Goal: Information Seeking & Learning: Learn about a topic

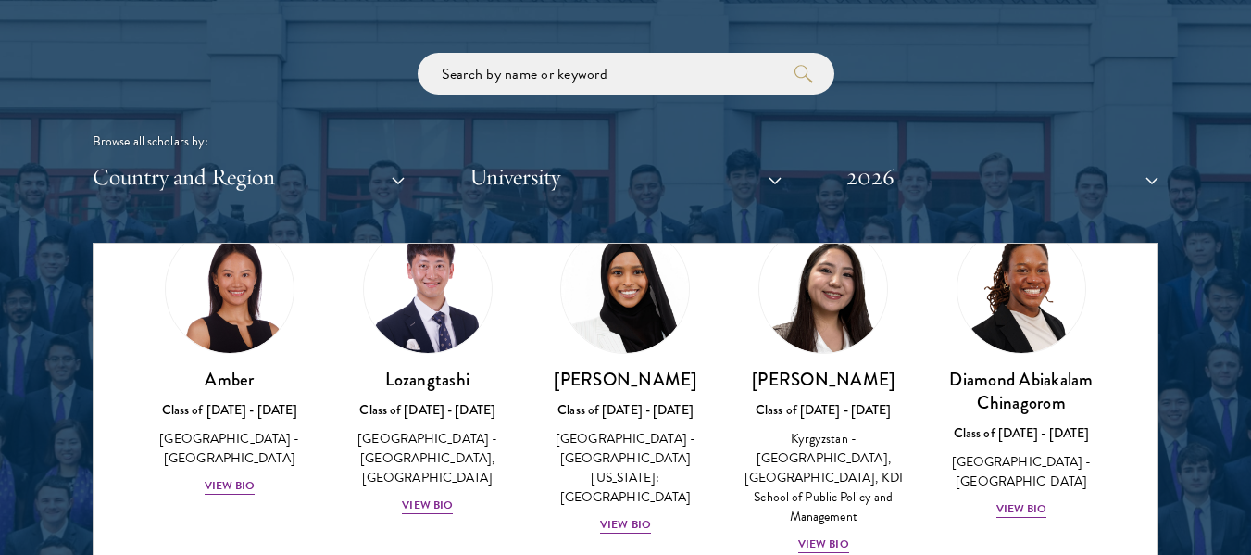
scroll to position [95, 0]
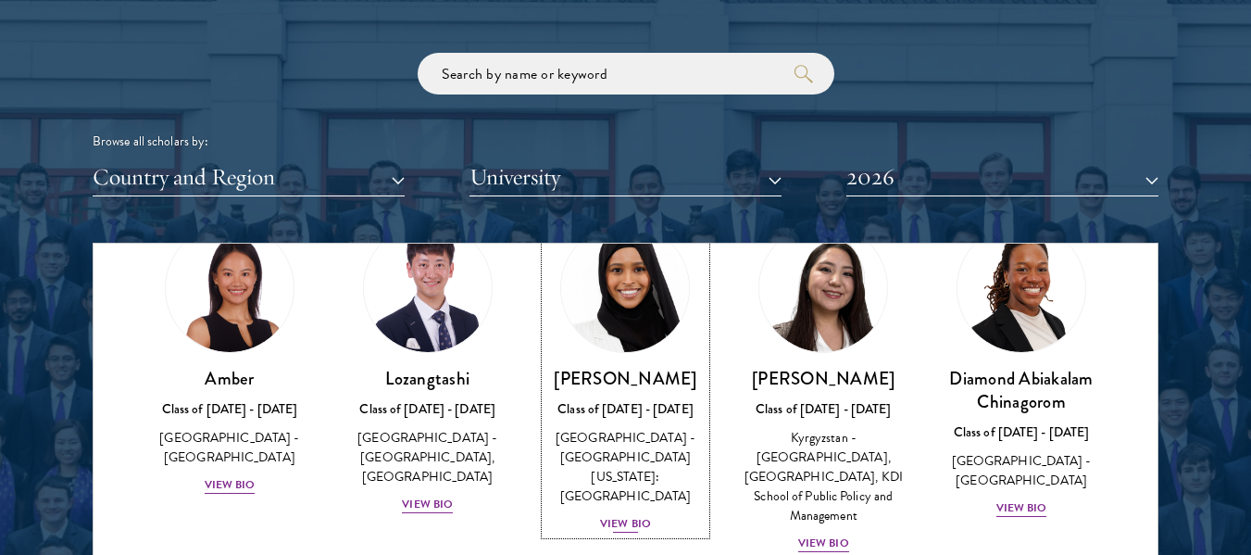
click at [622, 515] on div "View Bio" at bounding box center [625, 524] width 51 height 18
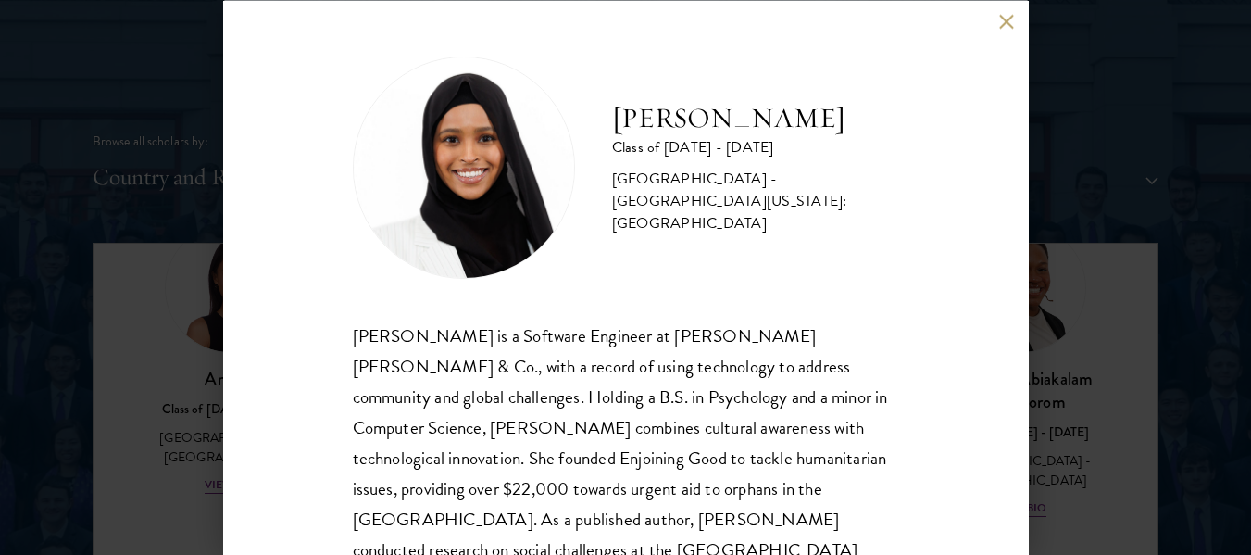
scroll to position [95, 0]
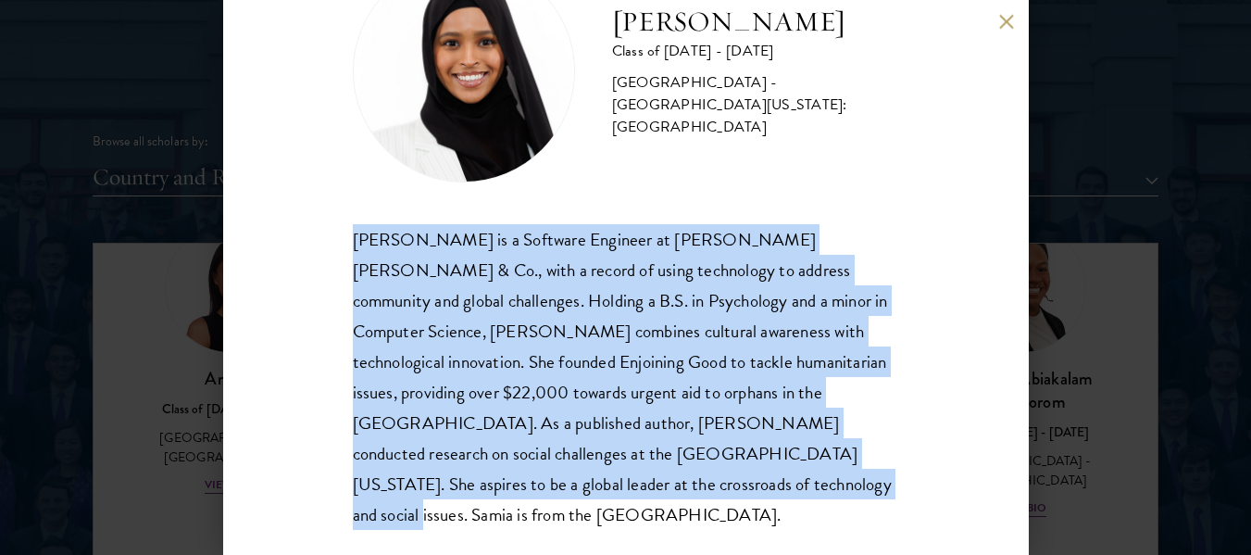
drag, startPoint x: 353, startPoint y: 241, endPoint x: 525, endPoint y: 480, distance: 294.5
click at [525, 480] on div "[PERSON_NAME] is a Software Engineer at [PERSON_NAME] [PERSON_NAME] & Co., with…" at bounding box center [626, 377] width 546 height 306
copy div "[PERSON_NAME] is a Software Engineer at [PERSON_NAME] [PERSON_NAME] & Co., with…"
click at [525, 480] on div "[PERSON_NAME] is a Software Engineer at [PERSON_NAME] [PERSON_NAME] & Co., with…" at bounding box center [626, 377] width 546 height 306
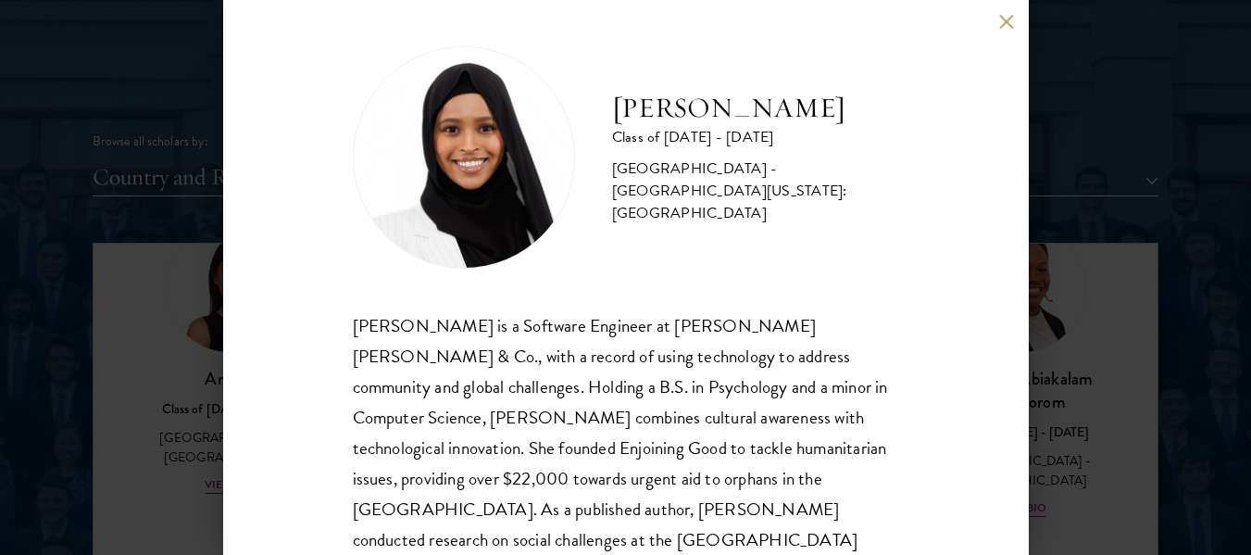
scroll to position [8, 0]
click at [1006, 21] on button at bounding box center [1007, 22] width 16 height 16
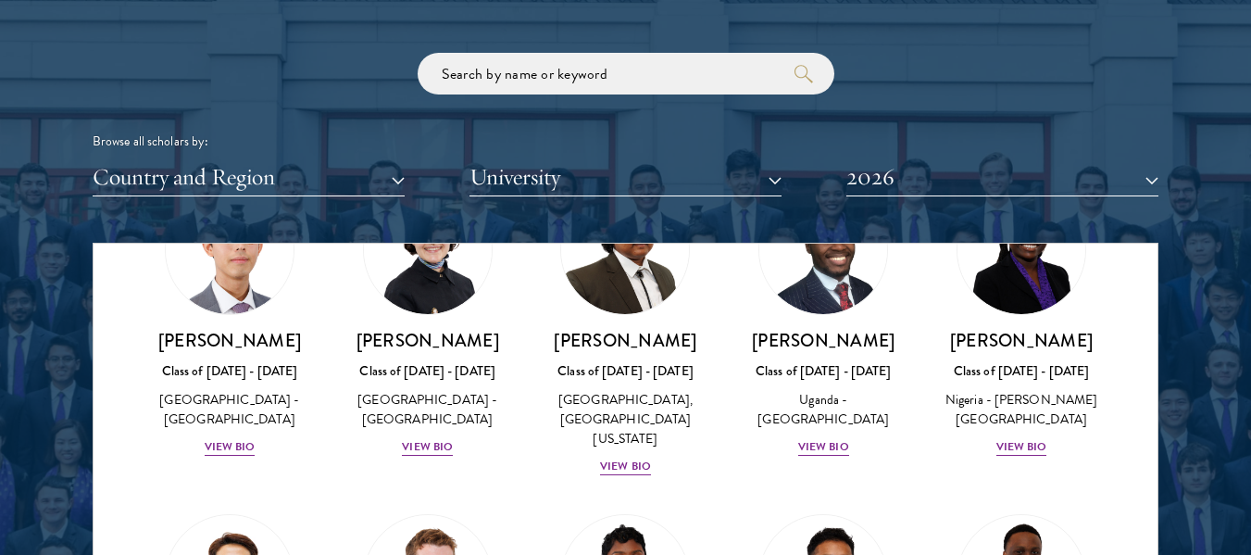
scroll to position [502, 0]
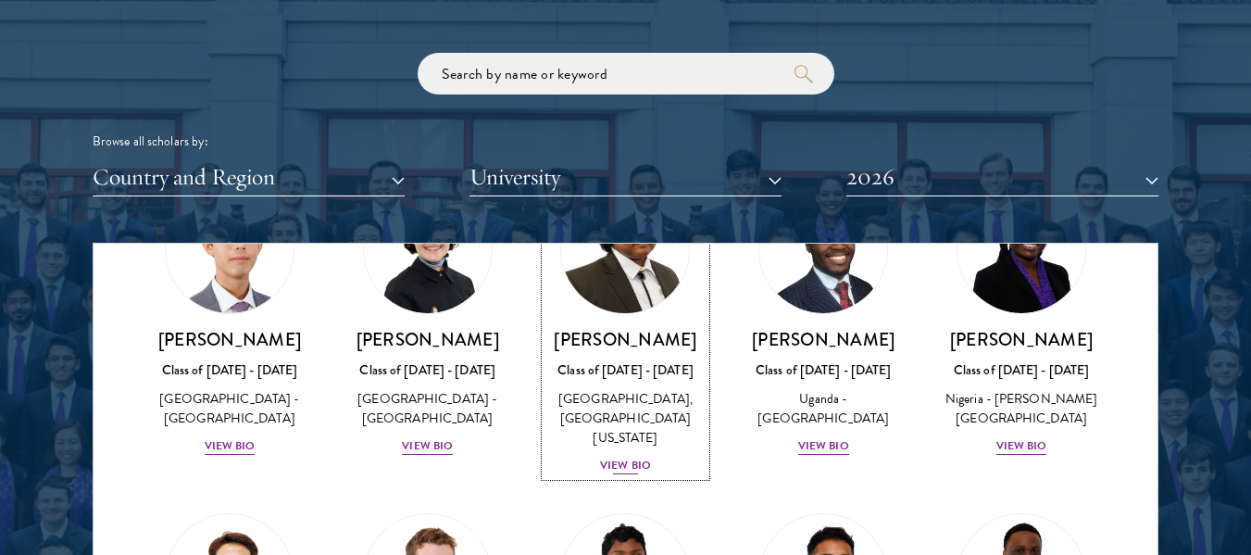
click at [627, 466] on div "View Bio" at bounding box center [625, 465] width 51 height 18
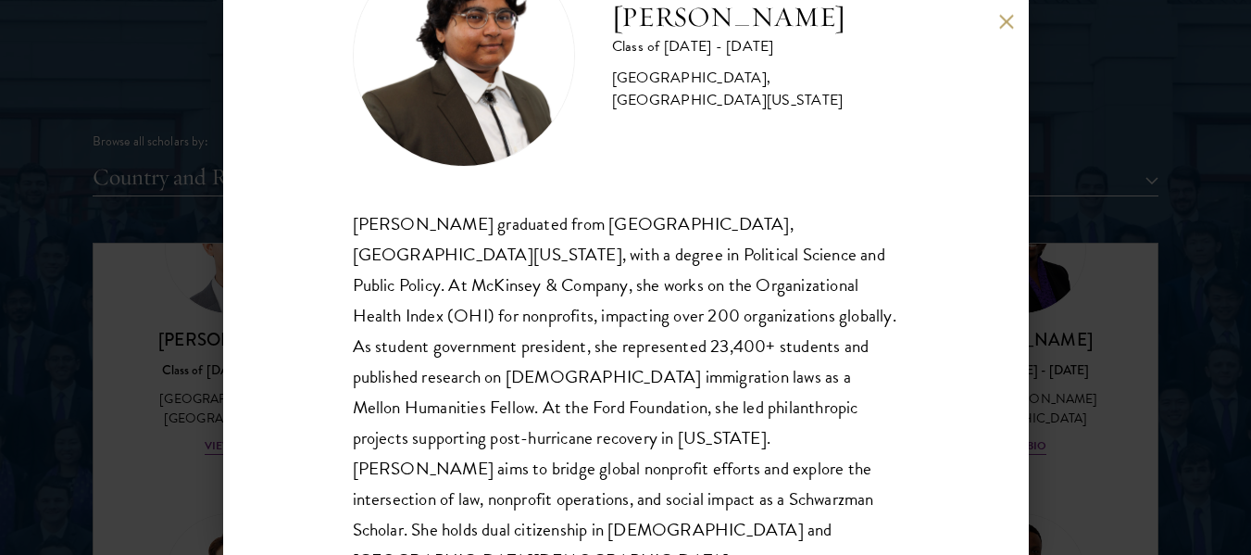
scroll to position [110, 0]
click at [1006, 23] on button at bounding box center [1007, 22] width 16 height 16
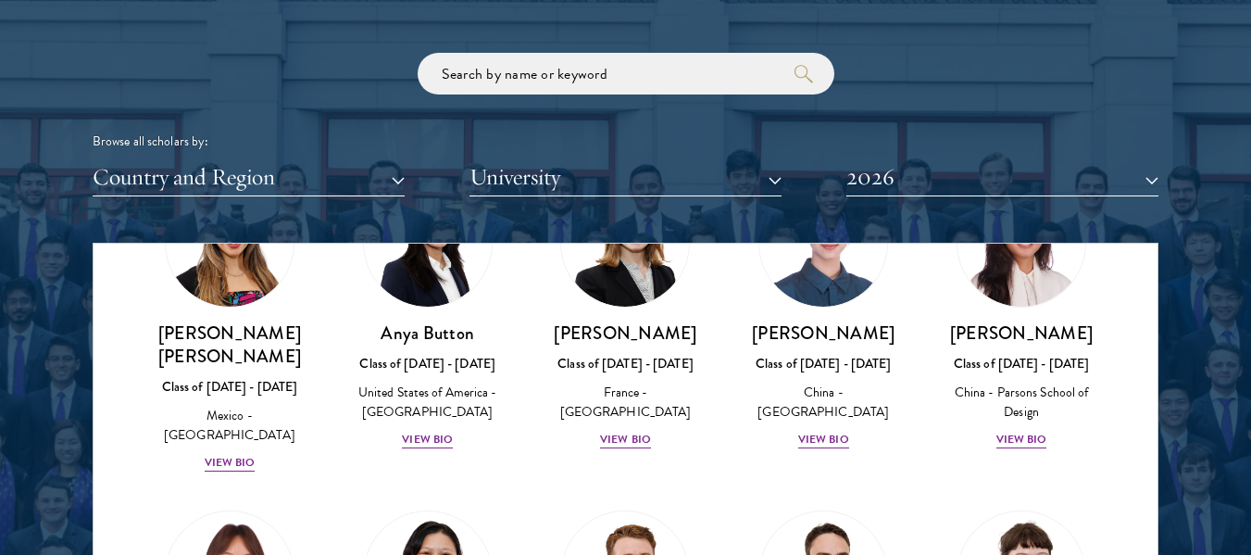
scroll to position [1552, 0]
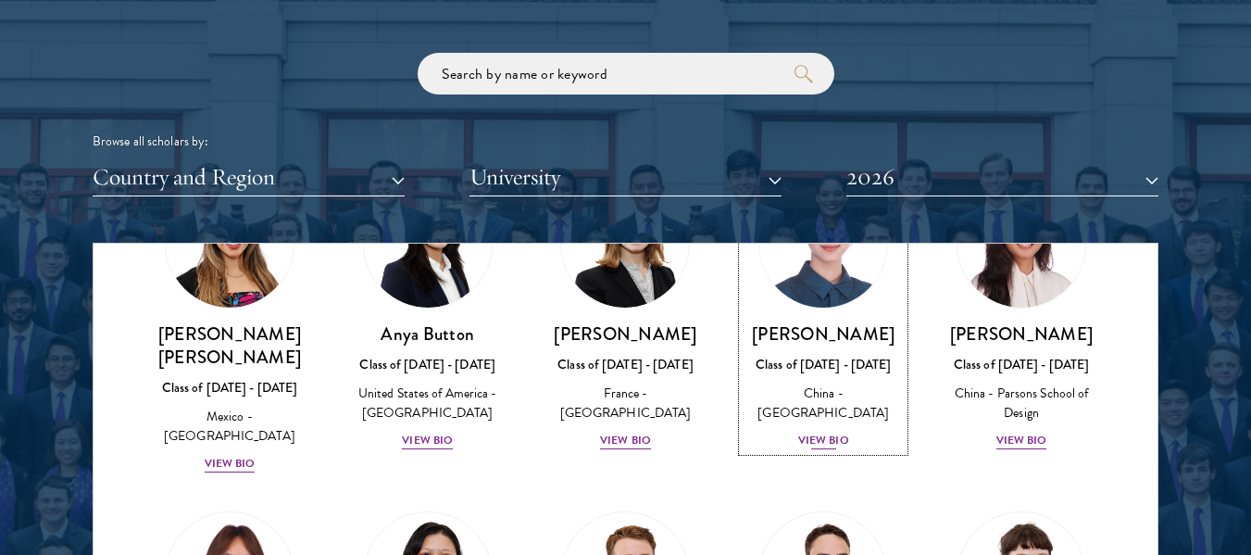
click at [825, 431] on div "View Bio" at bounding box center [823, 440] width 51 height 18
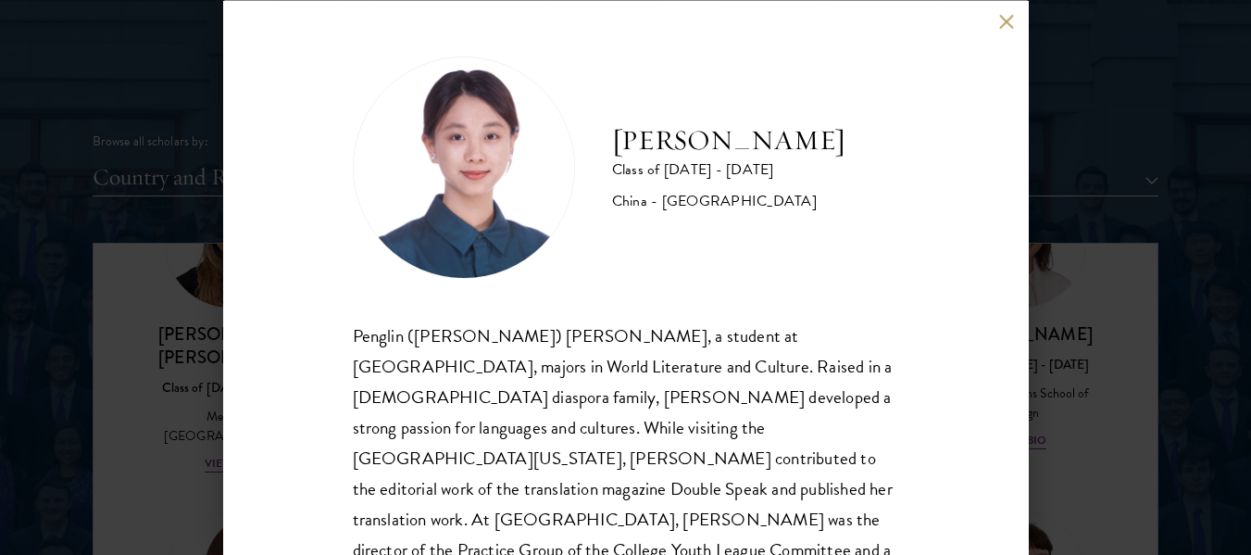
click at [1002, 21] on button at bounding box center [1007, 22] width 16 height 16
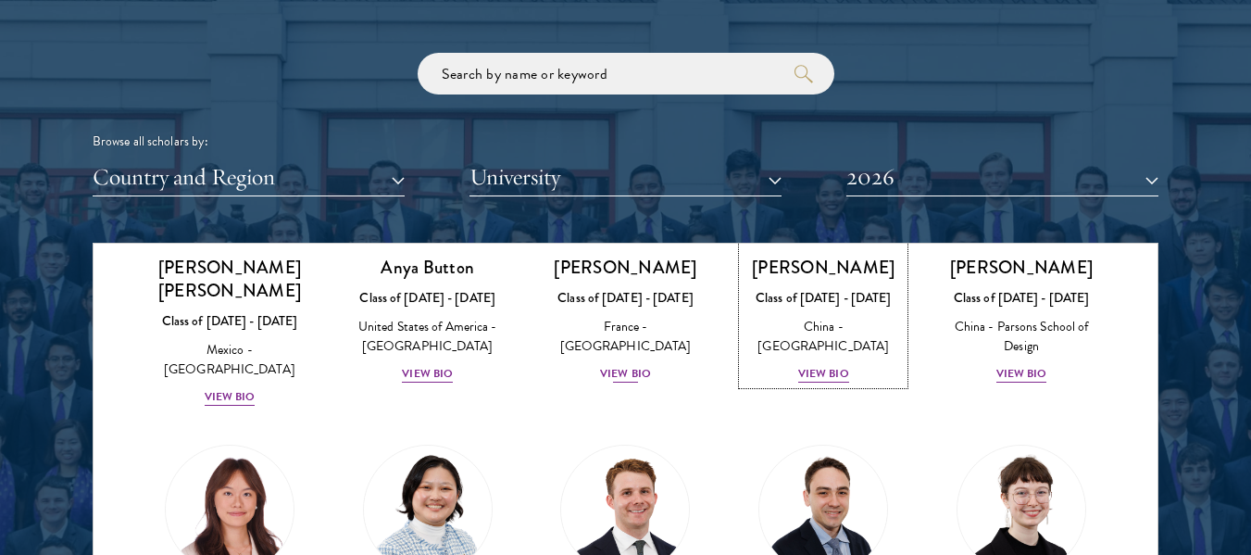
scroll to position [1430, 0]
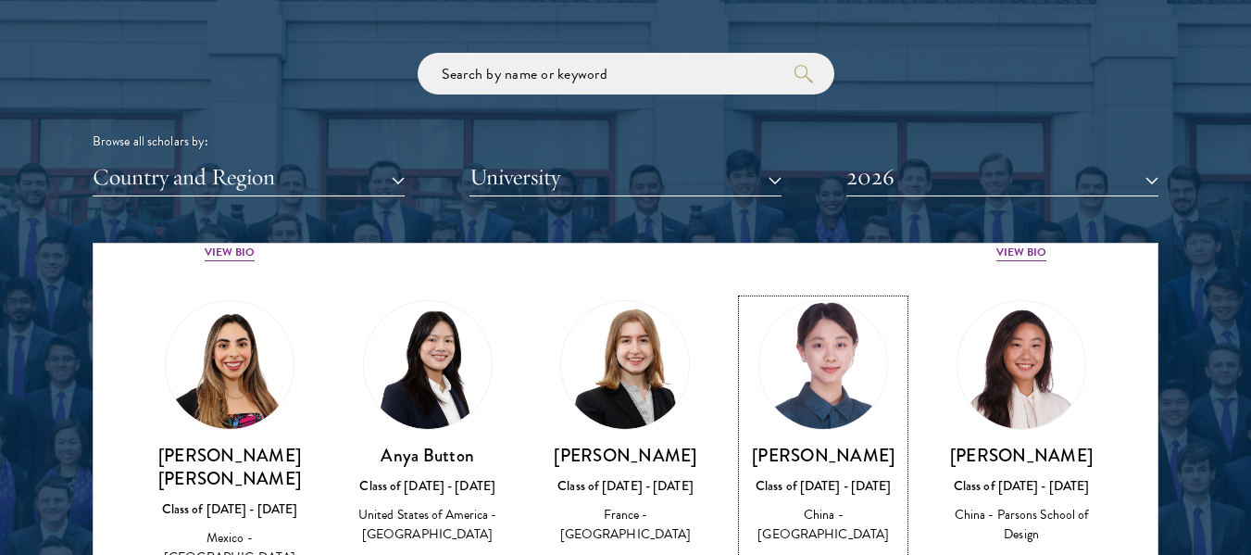
click at [821, 553] on div "View Bio" at bounding box center [823, 562] width 51 height 18
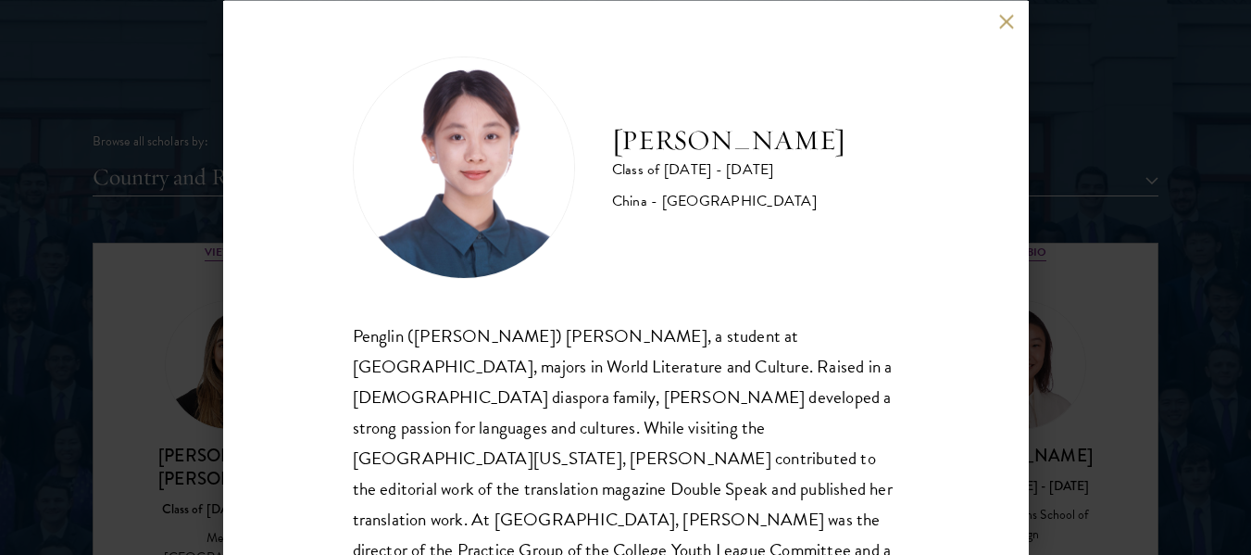
scroll to position [126, 0]
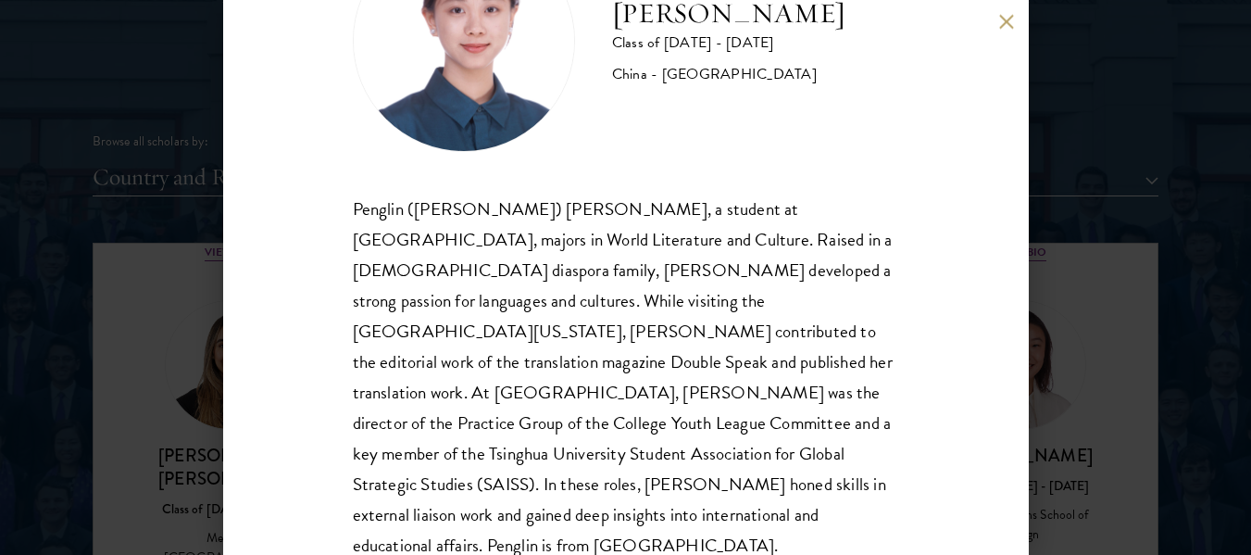
click at [1007, 21] on button at bounding box center [1007, 22] width 16 height 16
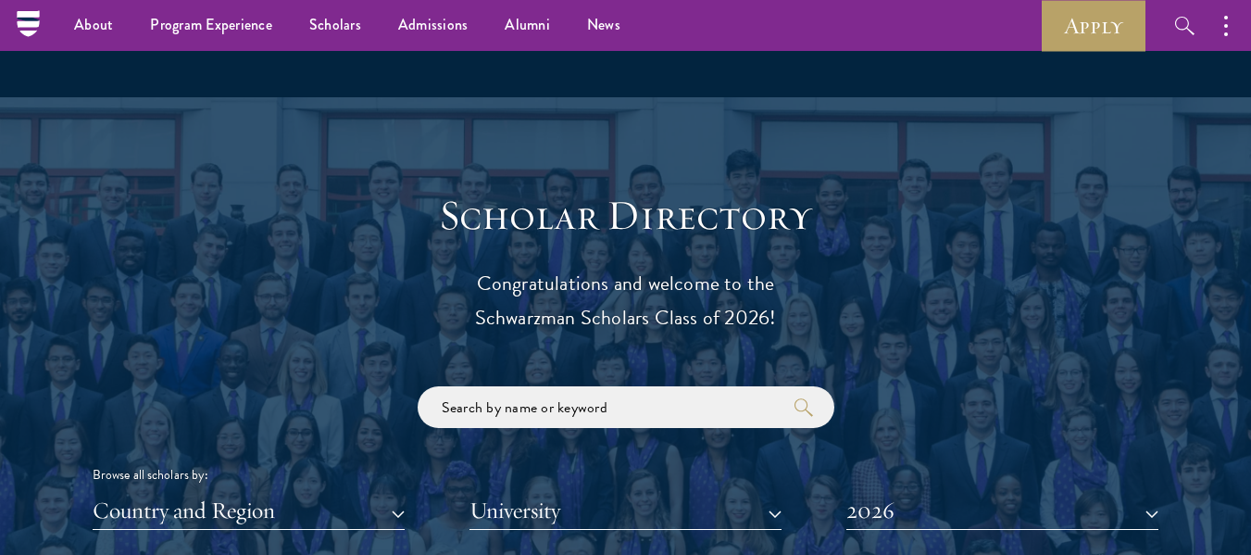
scroll to position [1828, 0]
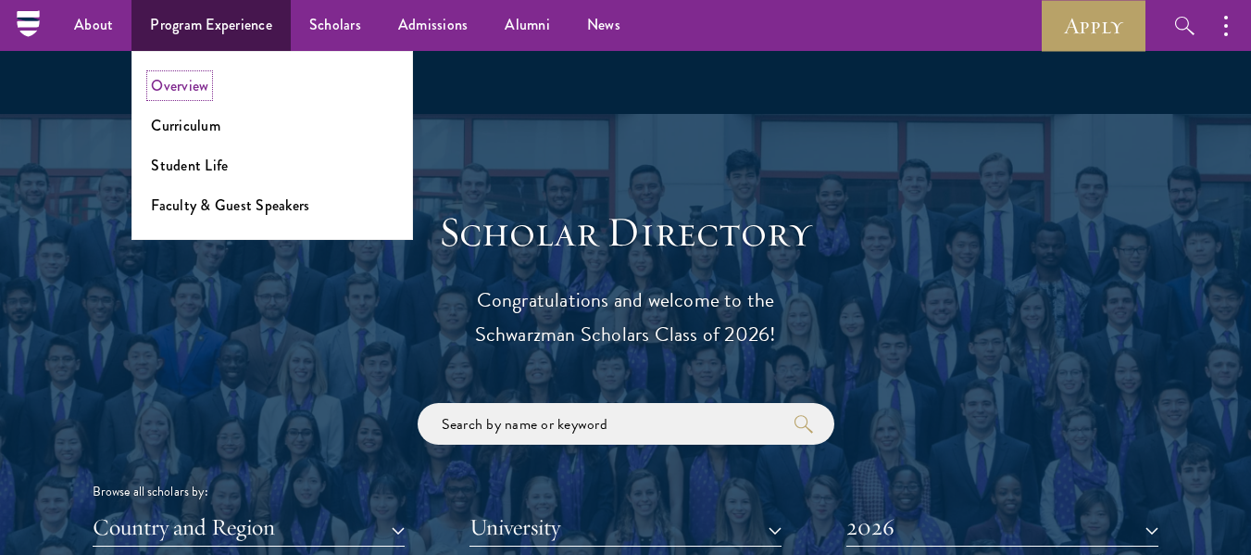
click at [181, 81] on link "Overview" at bounding box center [179, 85] width 57 height 21
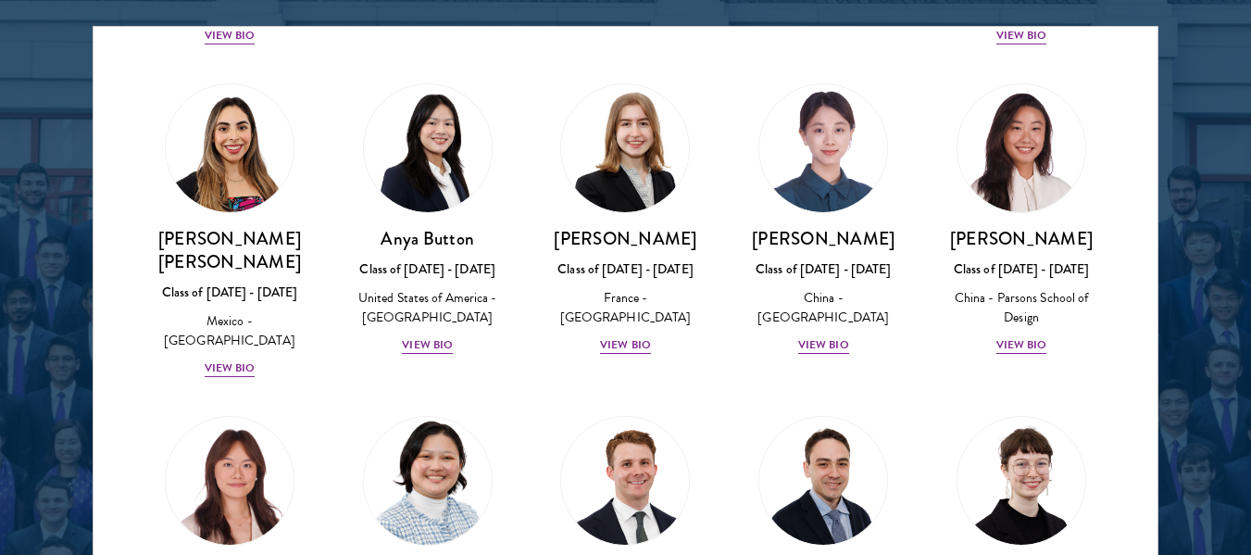
scroll to position [2400, 0]
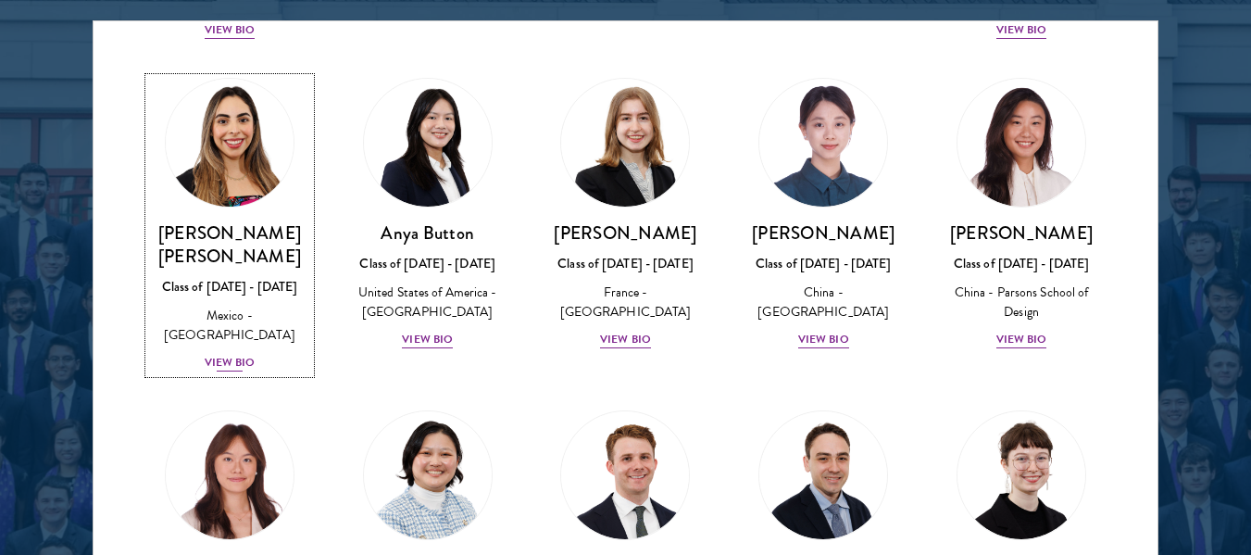
click at [241, 354] on div "View Bio" at bounding box center [230, 363] width 51 height 18
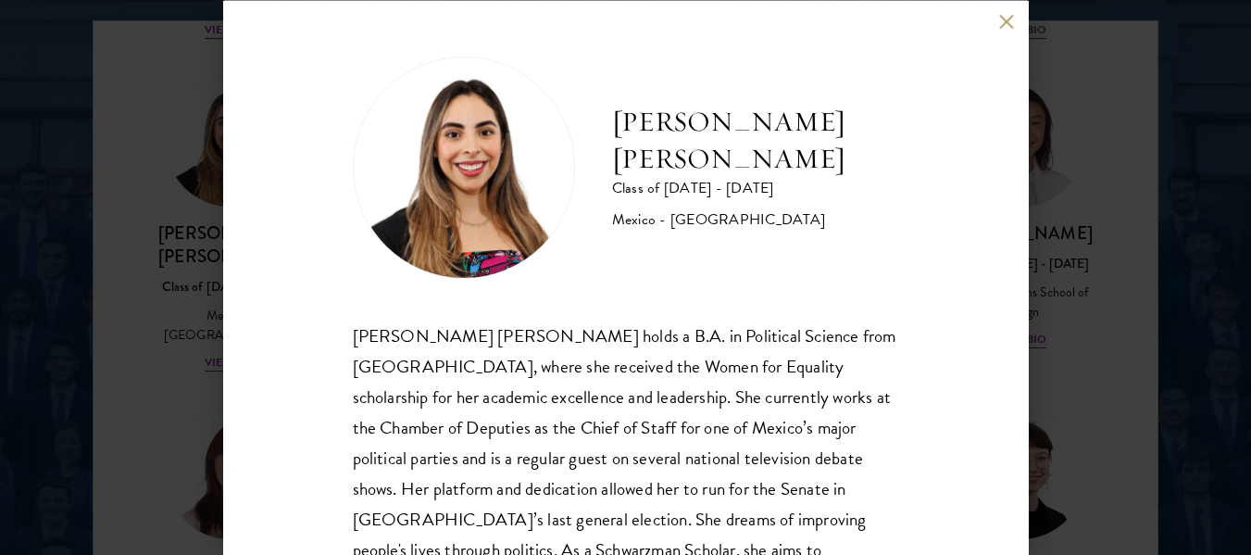
scroll to position [126, 0]
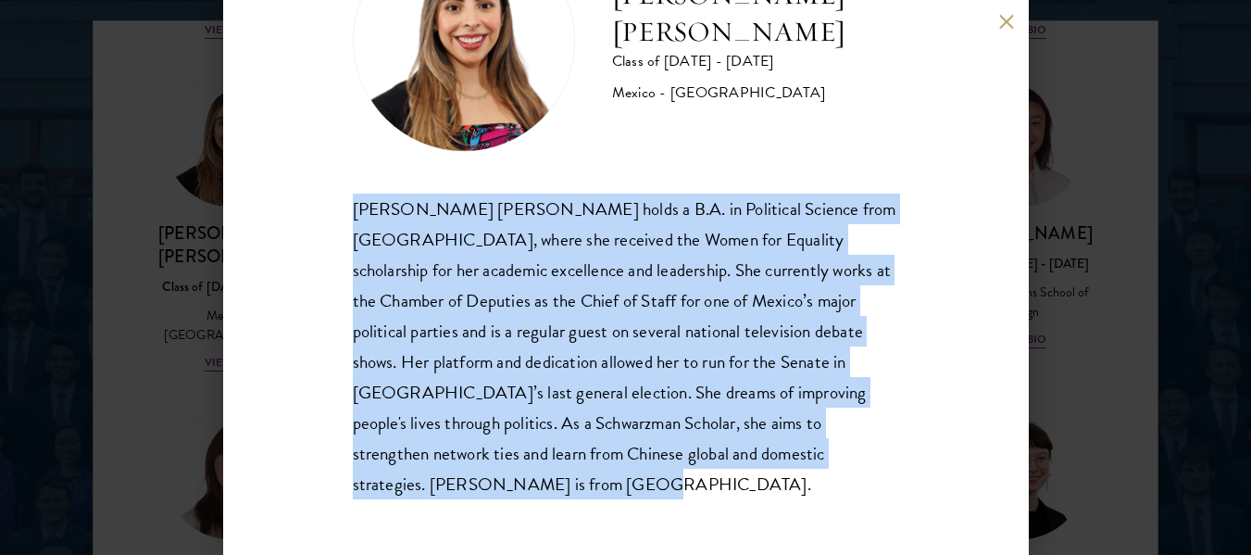
drag, startPoint x: 352, startPoint y: 207, endPoint x: 616, endPoint y: 492, distance: 387.8
click at [616, 492] on div "[PERSON_NAME] [PERSON_NAME] holds a B.A. in Political Science from [GEOGRAPHIC_…" at bounding box center [626, 346] width 546 height 306
copy div "[PERSON_NAME] [PERSON_NAME] holds a B.A. in Political Science from [GEOGRAPHIC_…"
click at [616, 492] on div "[PERSON_NAME] [PERSON_NAME] holds a B.A. in Political Science from [GEOGRAPHIC_…" at bounding box center [626, 346] width 546 height 306
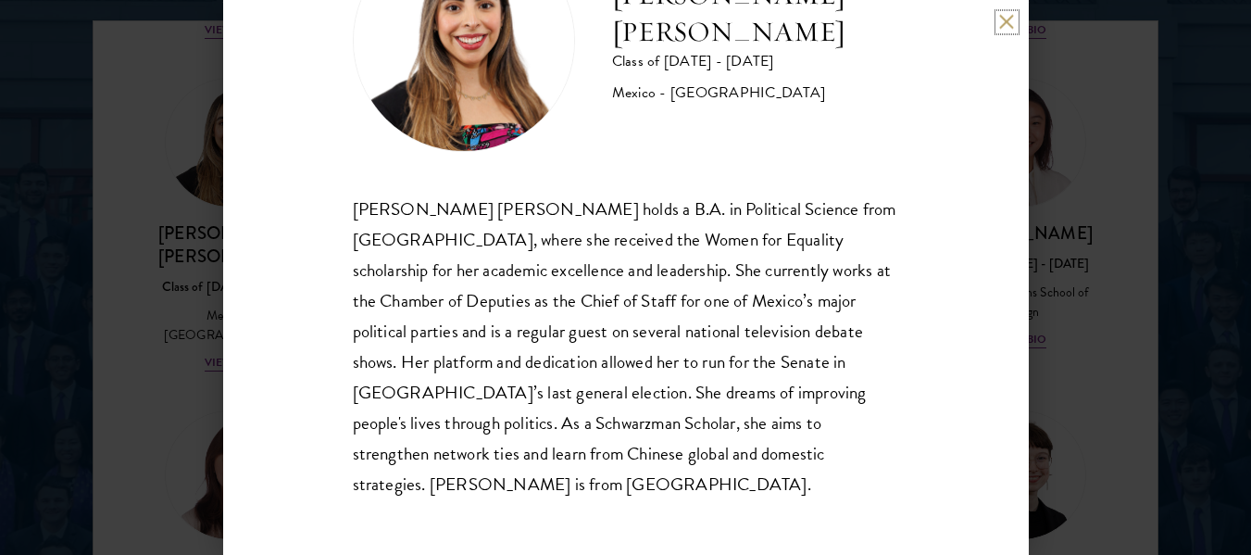
click at [1003, 22] on button at bounding box center [1007, 22] width 16 height 16
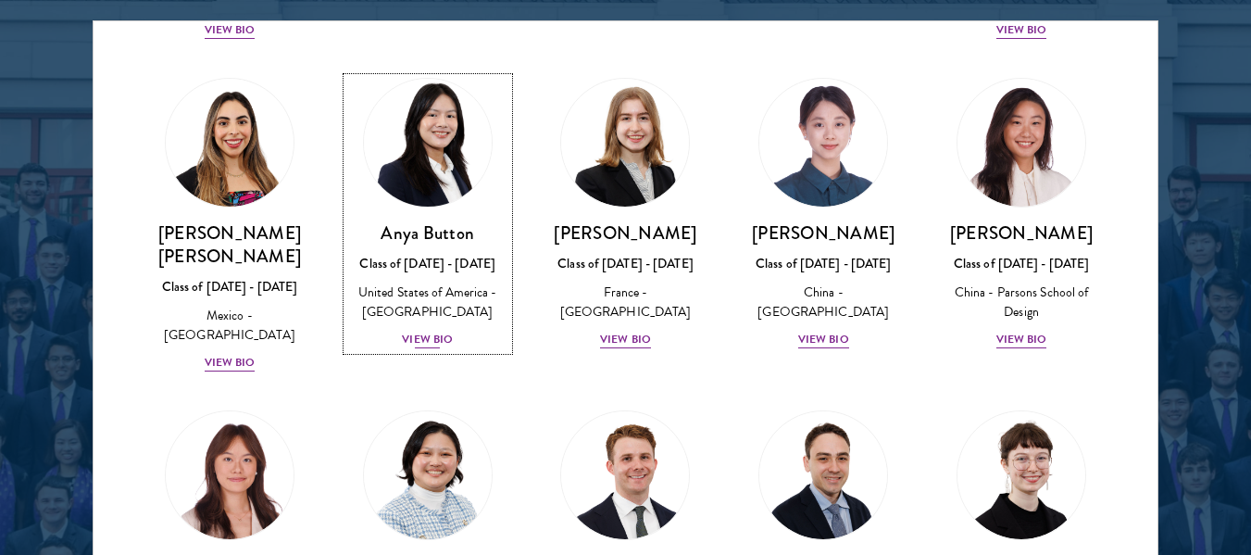
click at [425, 331] on div "View Bio" at bounding box center [427, 340] width 51 height 18
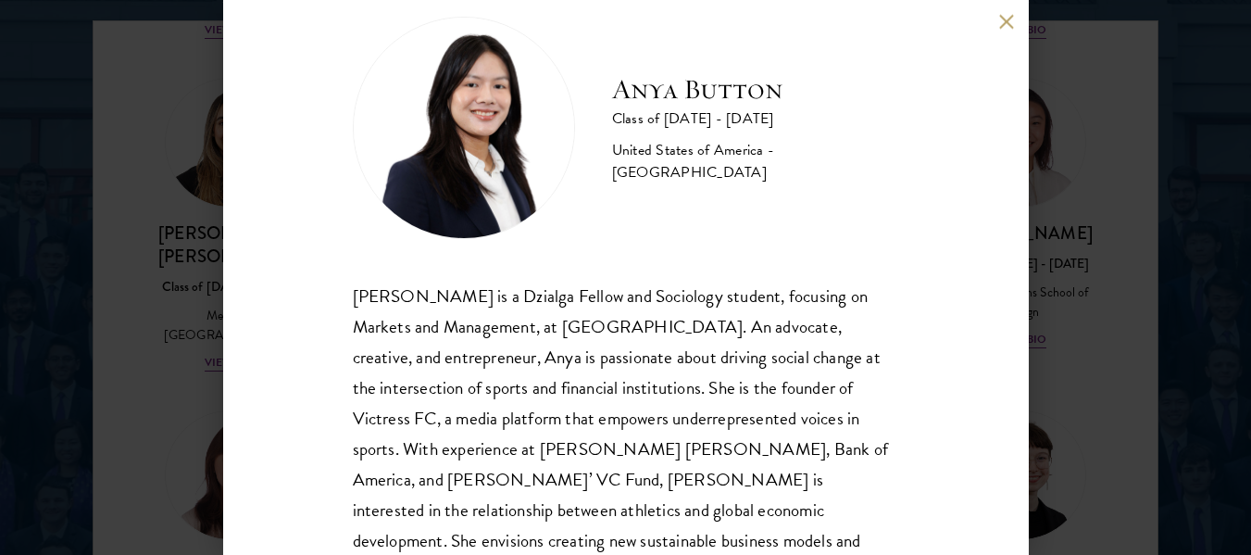
scroll to position [36, 0]
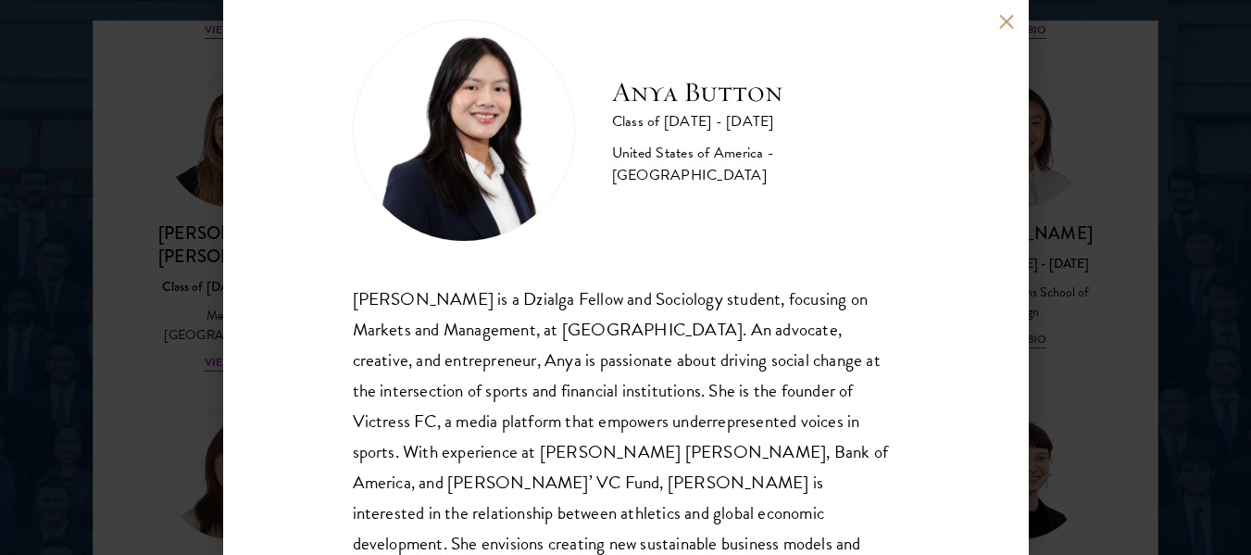
click at [1002, 22] on button at bounding box center [1007, 22] width 16 height 16
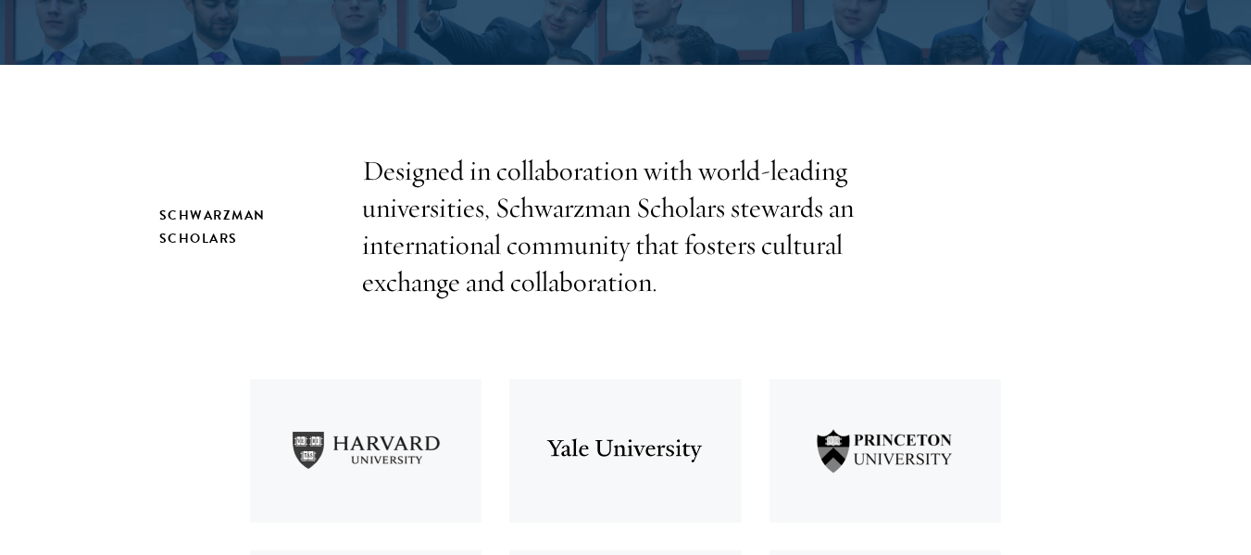
scroll to position [512, 0]
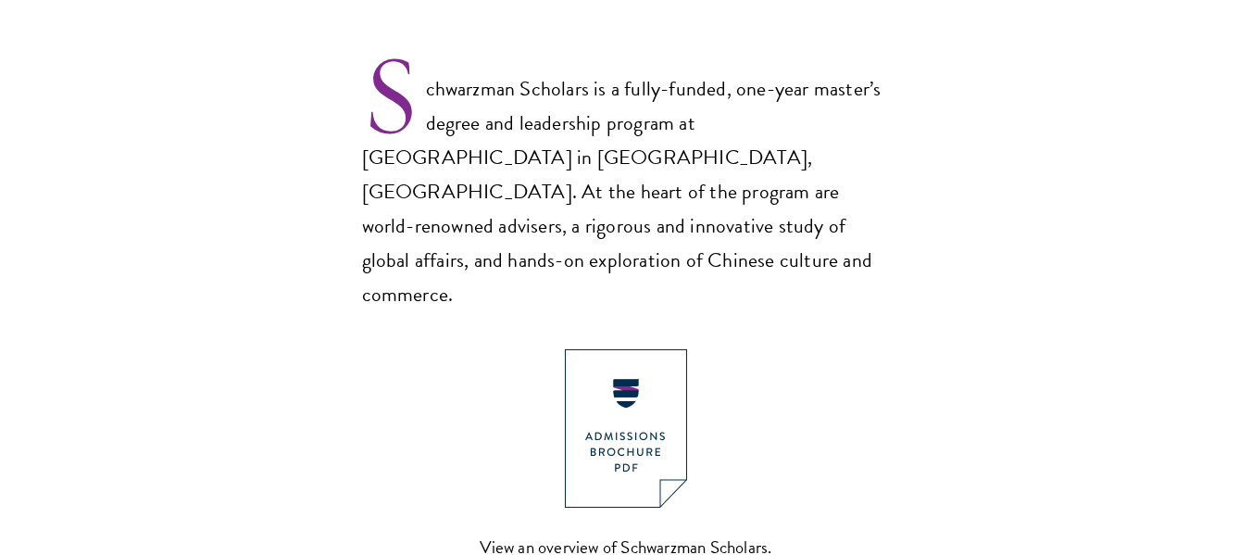
scroll to position [1226, 0]
click at [923, 363] on section "Schwarzman Scholars Designed in collaboration with world-leading universities, …" at bounding box center [625, 328] width 1251 height 1784
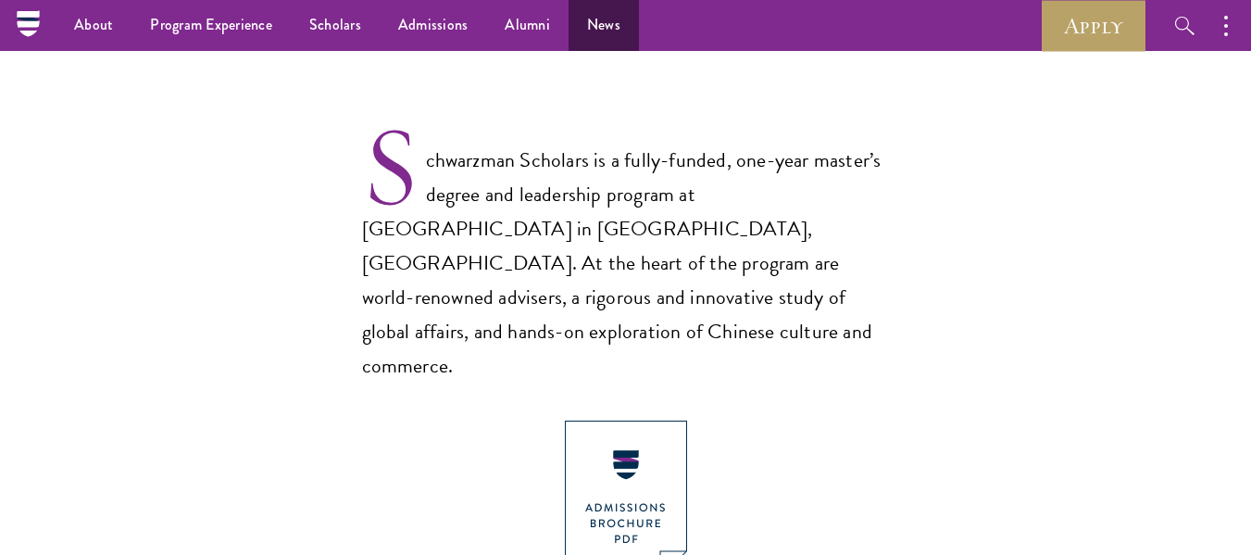
scroll to position [1119, 0]
